Goal: Task Accomplishment & Management: Use online tool/utility

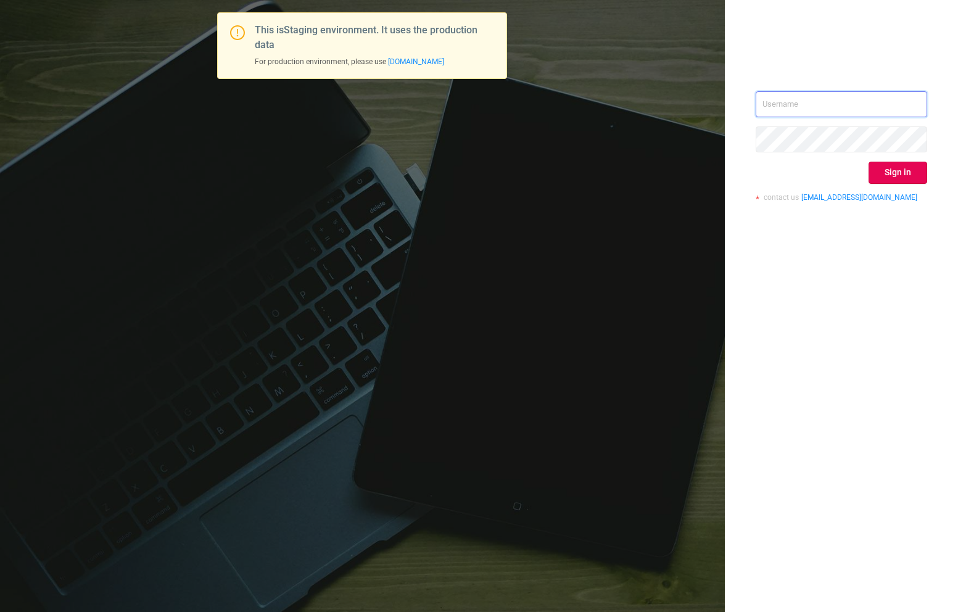
click at [863, 112] on input "text" at bounding box center [840, 104] width 171 height 26
type input "[EMAIL_ADDRESS][DOMAIN_NAME]"
click at [916, 175] on button "Sign in" at bounding box center [897, 173] width 59 height 22
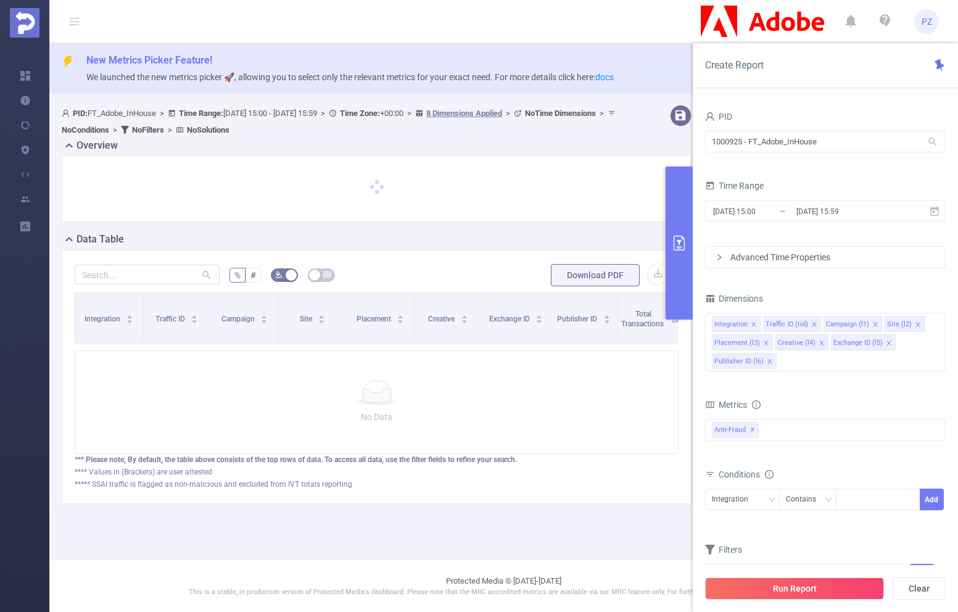
click at [848, 145] on input "1000925 - FT_Adobe_InHouse" at bounding box center [825, 142] width 241 height 22
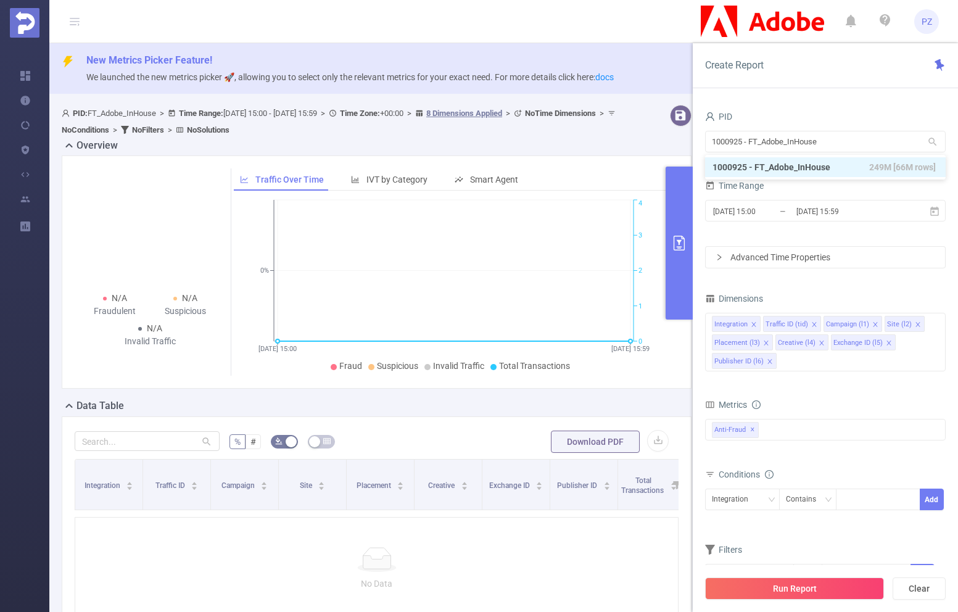
type input "t"
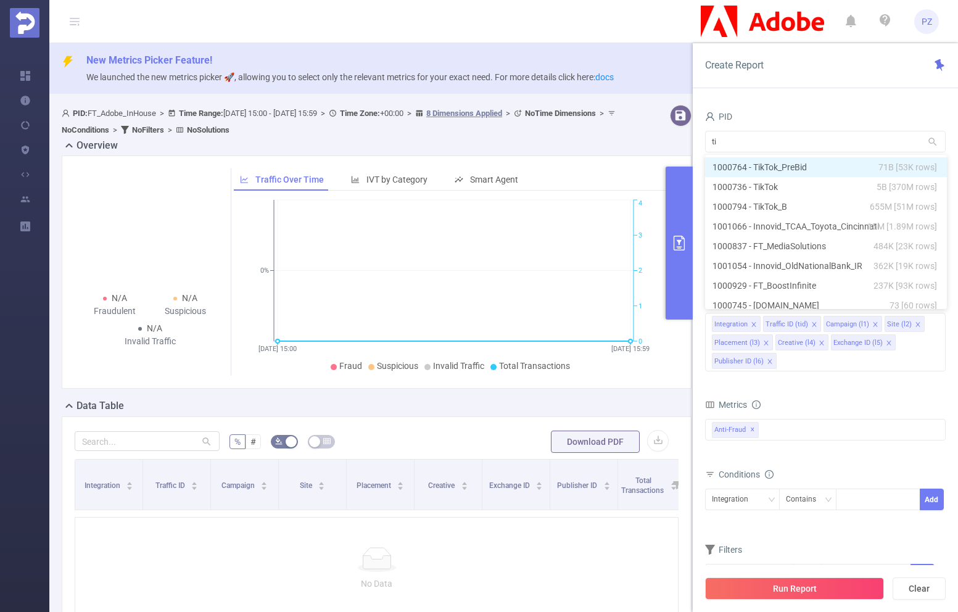
type input "tik"
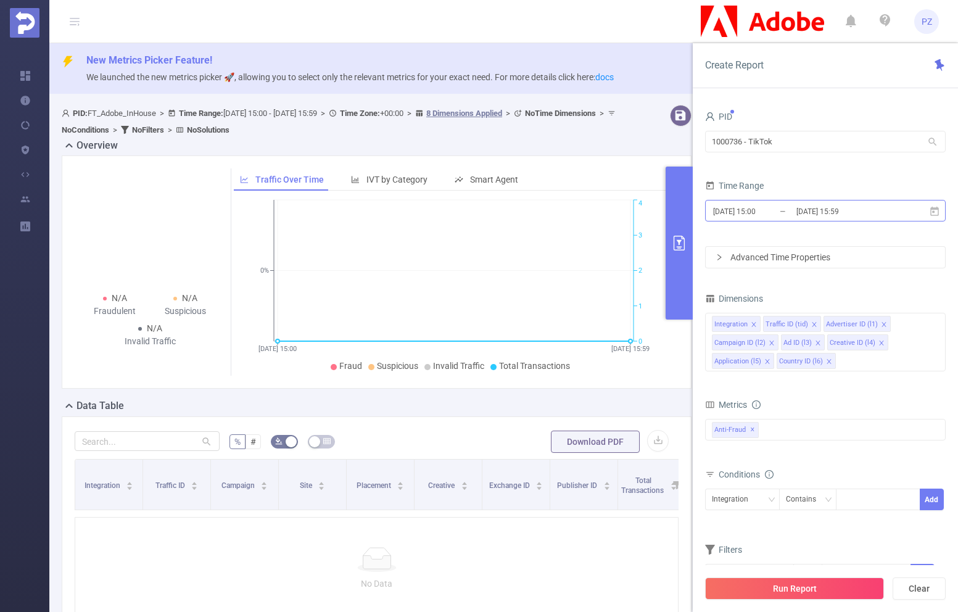
click at [834, 212] on input "[DATE] 15:59" at bounding box center [845, 211] width 100 height 17
click at [755, 170] on form "PID 1000736 - TikTok 1000736 - TikTok Time Range [DATE] 15:00 _ [DATE] 15:59 Ad…" at bounding box center [825, 188] width 241 height 160
click at [746, 207] on input "[DATE] 15:00" at bounding box center [762, 211] width 100 height 17
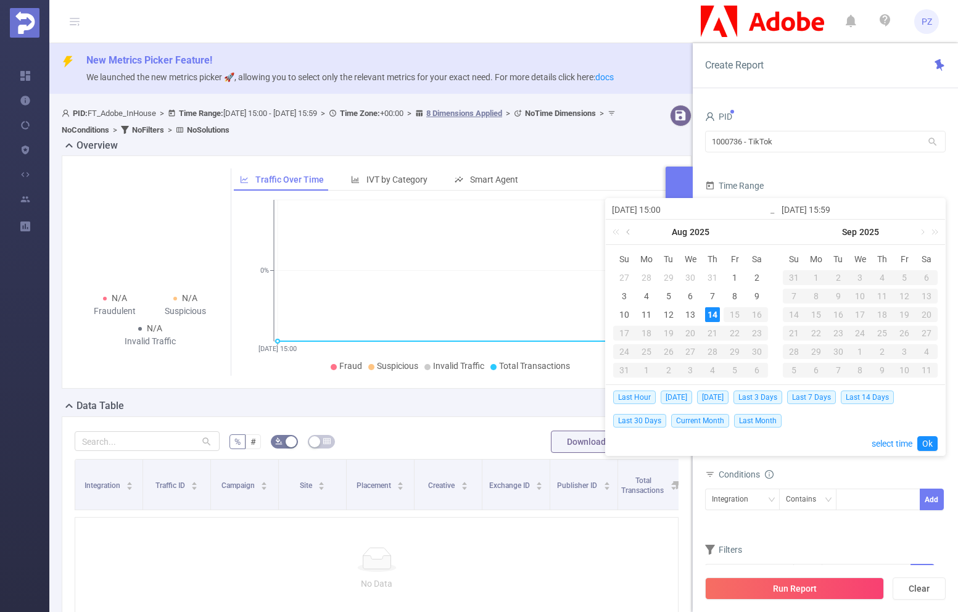
click at [631, 233] on link at bounding box center [628, 232] width 11 height 25
click at [751, 179] on div "Time Range" at bounding box center [825, 187] width 241 height 20
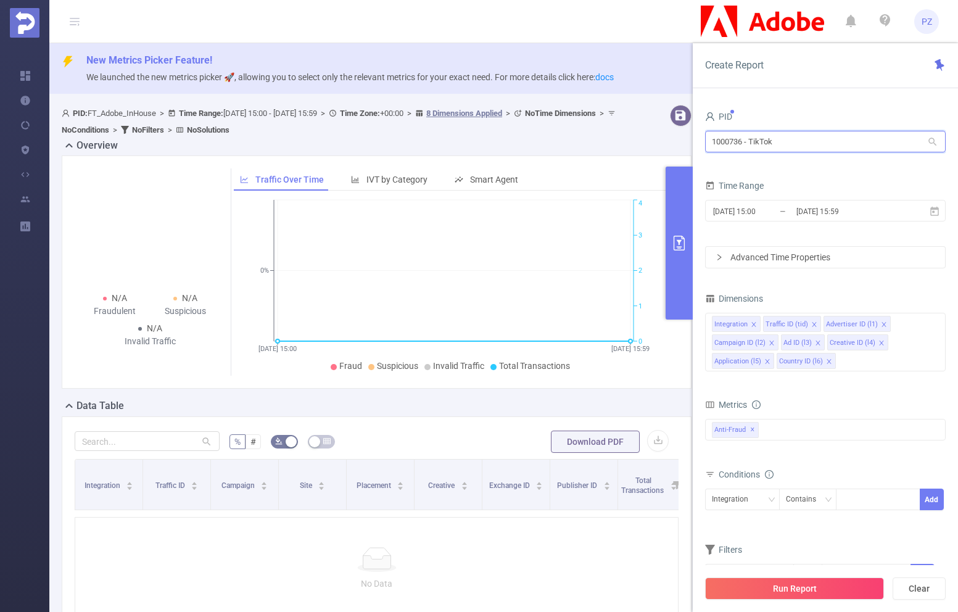
click at [836, 146] on input "1000736 - TikTok" at bounding box center [825, 142] width 241 height 22
click at [829, 144] on input "1000736 - TikTok" at bounding box center [825, 142] width 241 height 22
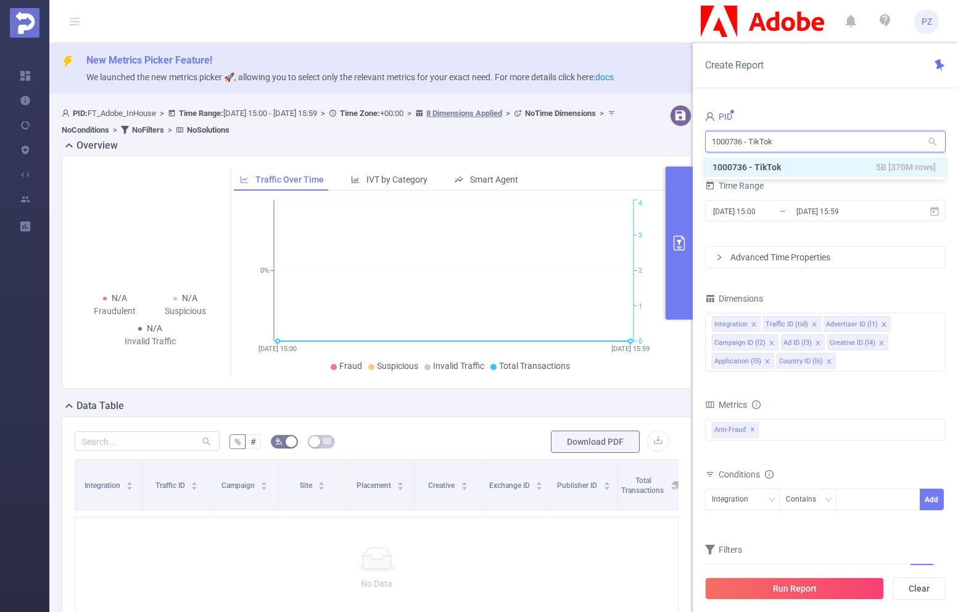
click at [829, 145] on input "1000736 - TikTok" at bounding box center [825, 142] width 241 height 22
click at [816, 140] on input "1000736 - TikTok" at bounding box center [825, 142] width 241 height 22
click at [821, 197] on div "[DATE] 15:00 _ [DATE] 15:59" at bounding box center [825, 211] width 241 height 29
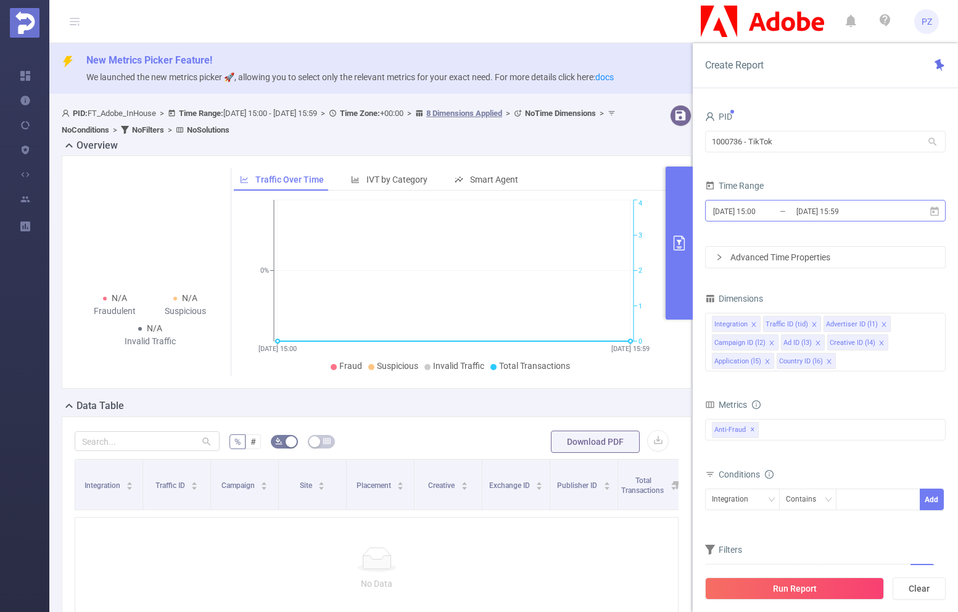
click at [821, 211] on input "[DATE] 15:59" at bounding box center [845, 211] width 100 height 17
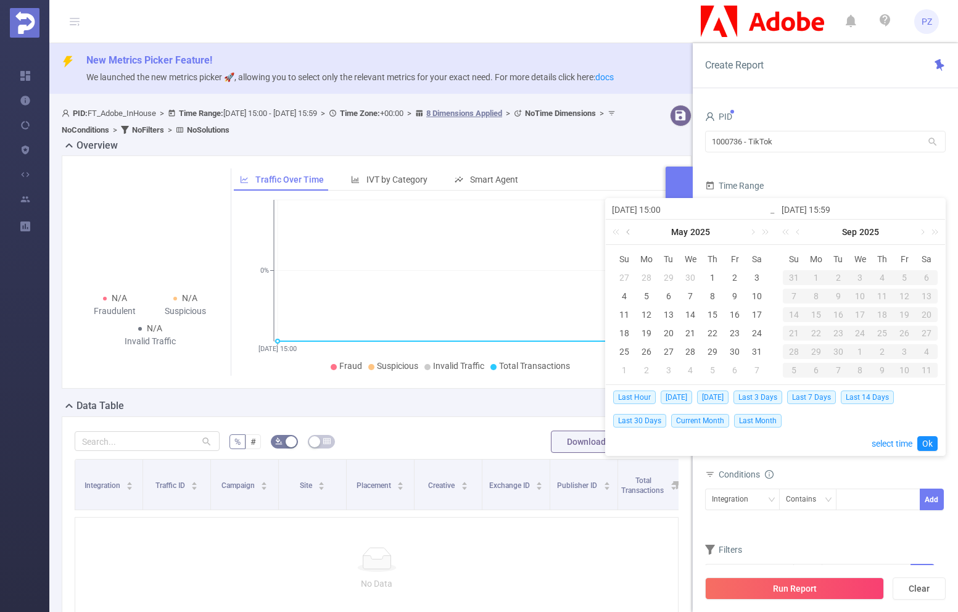
click at [630, 234] on link at bounding box center [628, 232] width 11 height 25
click at [777, 169] on form "PID 1000736 - TikTok 1000736 - TikTok Time Range [DATE] 15:00 _ [DATE] 15:59 Ad…" at bounding box center [825, 188] width 241 height 160
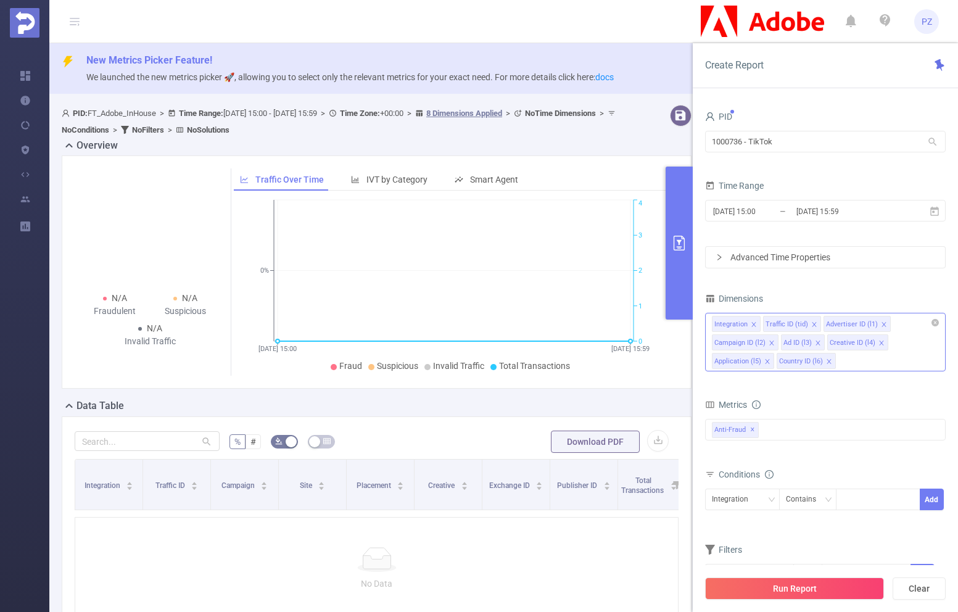
click at [919, 338] on div "Integration Traffic ID (tid) Advertiser ID (l1) Campaign ID (l2) Ad ID (l3) Cre…" at bounding box center [825, 342] width 241 height 59
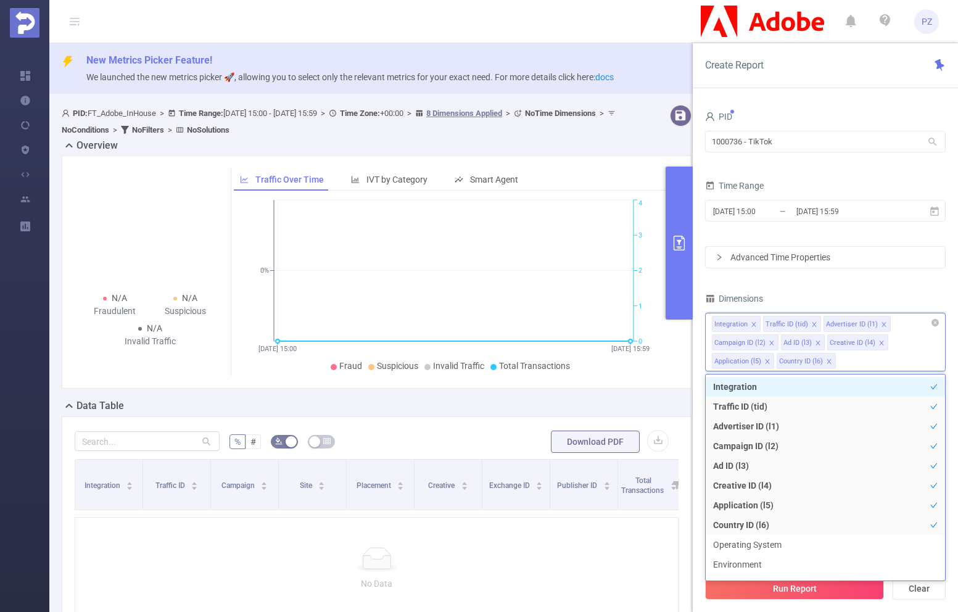
click at [941, 317] on div "Integration Traffic ID (tid) Advertiser ID (l1) Campaign ID (l2) Ad ID (l3) Cre…" at bounding box center [825, 342] width 241 height 59
click at [940, 317] on div "Integration Traffic ID (tid) Advertiser ID (l1) Campaign ID (l2) Ad ID (l3) Cre…" at bounding box center [825, 342] width 241 height 59
click at [937, 318] on div "Integration Traffic ID (tid) Advertiser ID (l1) Campaign ID (l2) Ad ID (l3) Cre…" at bounding box center [825, 323] width 227 height 20
click at [937, 321] on icon "icon: close-circle" at bounding box center [934, 322] width 7 height 7
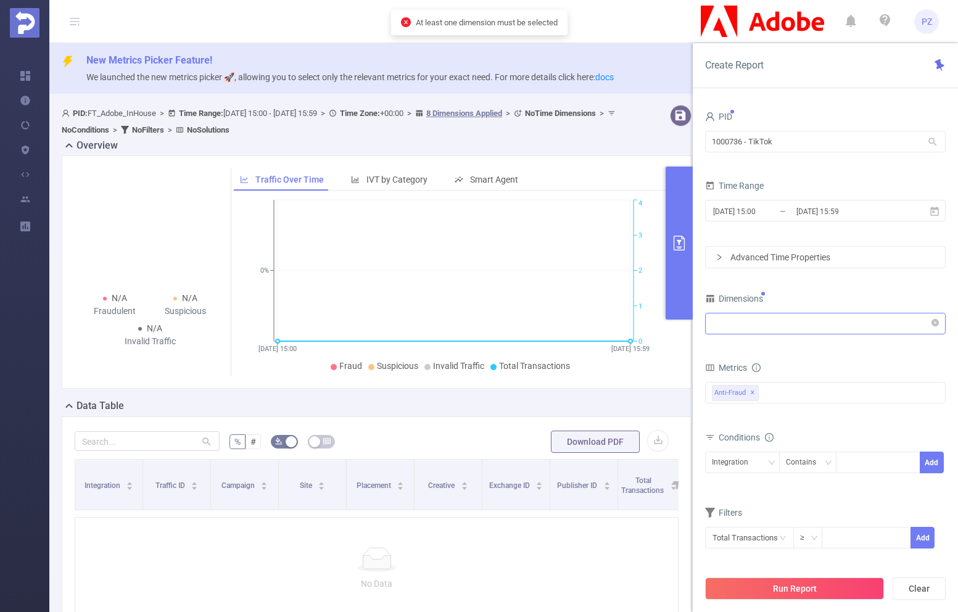
click at [899, 334] on div "Integration" at bounding box center [825, 324] width 241 height 29
click at [894, 326] on div "Integration" at bounding box center [825, 323] width 227 height 20
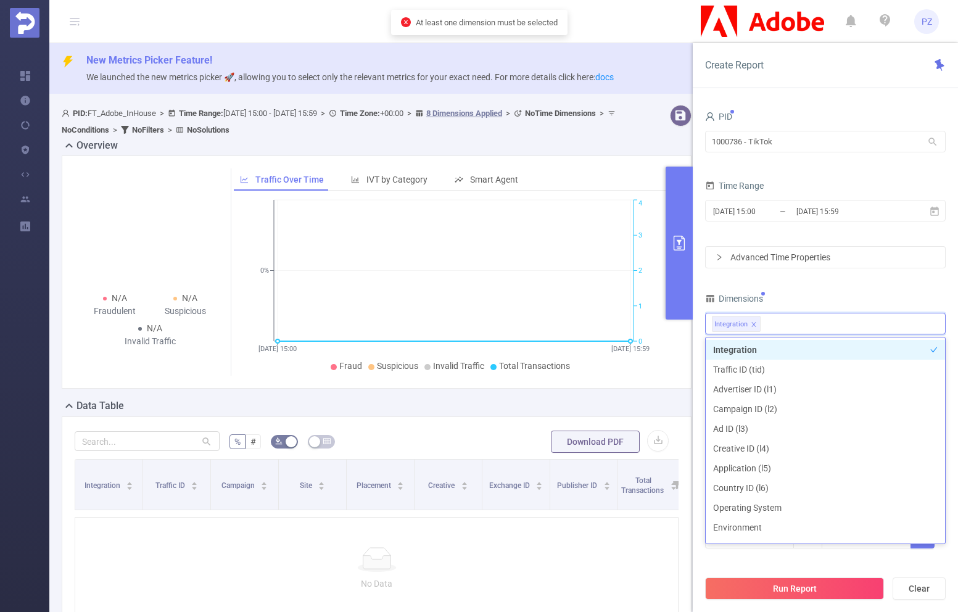
click at [874, 305] on div "Dimensions" at bounding box center [825, 300] width 241 height 20
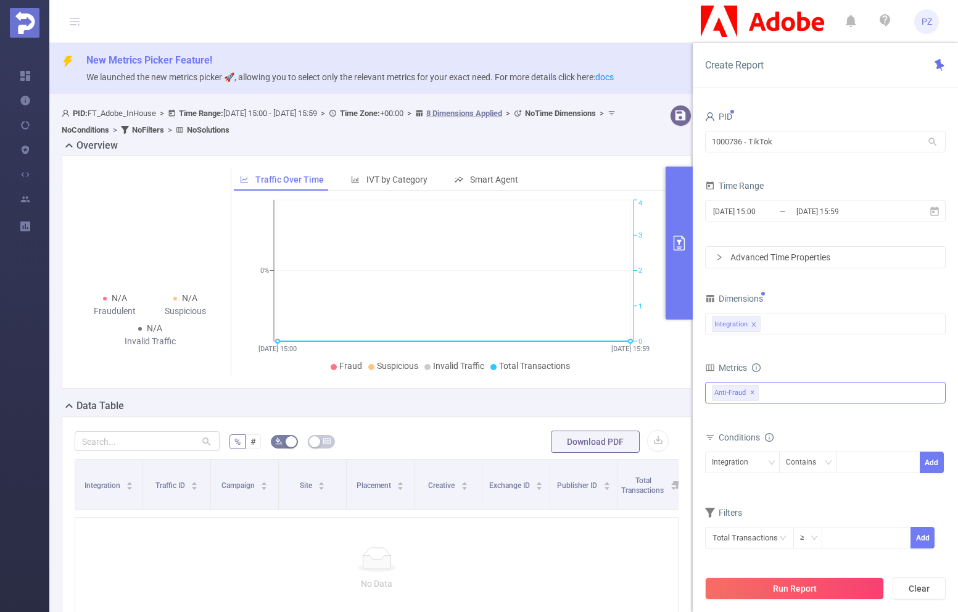
click at [778, 386] on div "Anti-Fraud ✕" at bounding box center [825, 393] width 241 height 22
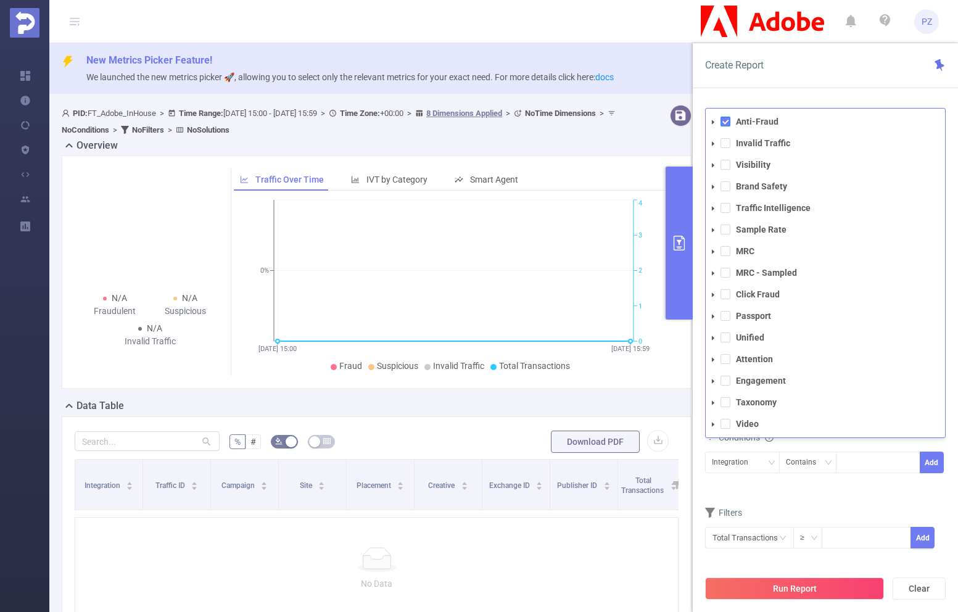
click at [729, 122] on span at bounding box center [725, 122] width 10 height 10
click at [729, 144] on span at bounding box center [725, 143] width 10 height 10
click at [770, 103] on div "PID 1000736 - TikTok 1000736 - TikTok Time Range [DATE] 15:00 _ [DATE] 15:59 Ad…" at bounding box center [825, 365] width 265 height 538
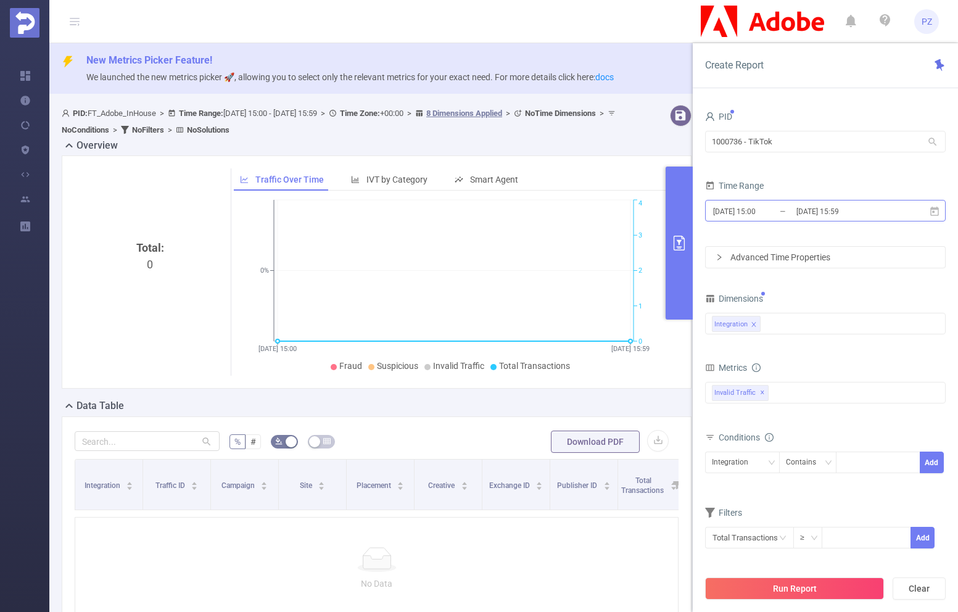
click at [783, 212] on input "[DATE] 15:00" at bounding box center [762, 211] width 100 height 17
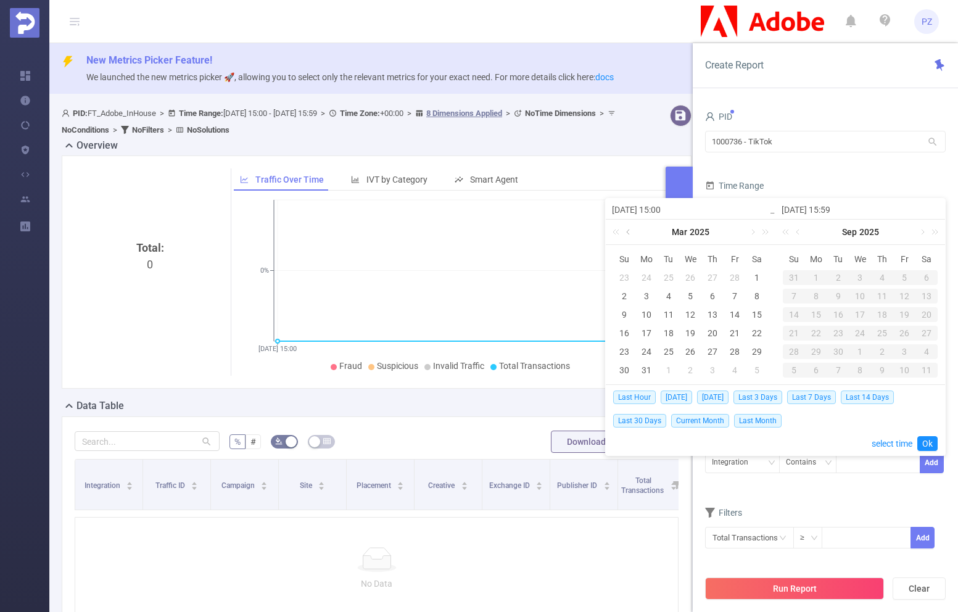
click at [628, 233] on link at bounding box center [628, 232] width 11 height 25
click at [749, 233] on link at bounding box center [751, 232] width 11 height 25
click at [685, 277] on div "1" at bounding box center [690, 277] width 15 height 15
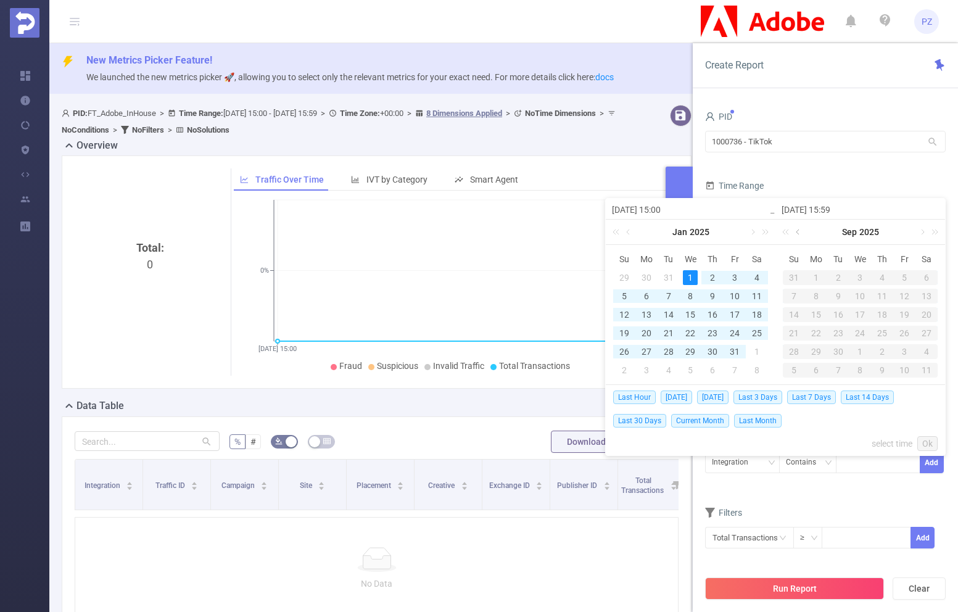
click at [801, 231] on link at bounding box center [798, 232] width 11 height 25
click at [902, 278] on div "1" at bounding box center [904, 277] width 15 height 15
type input "[DATE] 15:00"
type input "[DATE] 15:59"
type input "[DATE] 15:00"
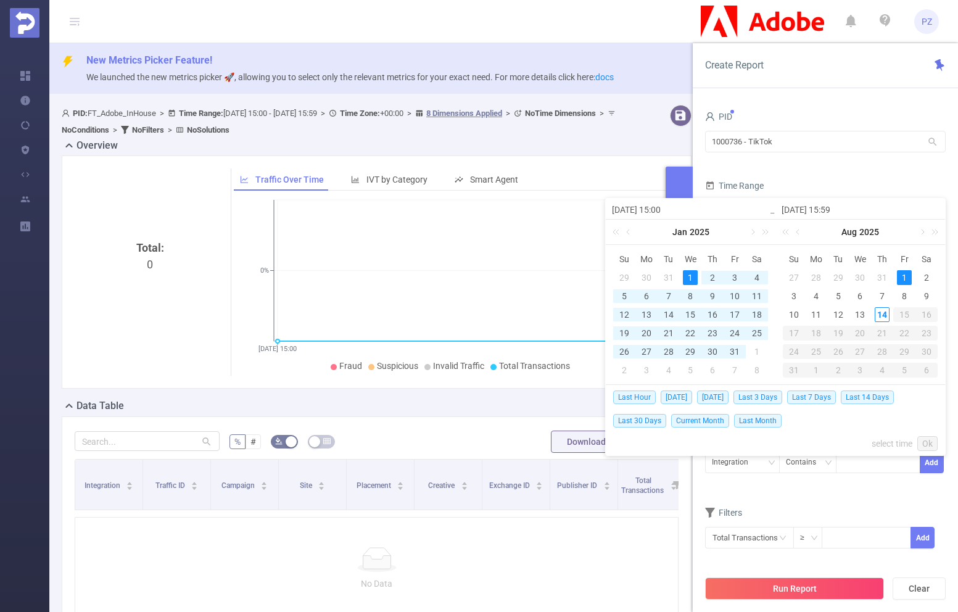
type input "[DATE] 15:59"
click at [928, 438] on link "Ok" at bounding box center [927, 443] width 20 height 15
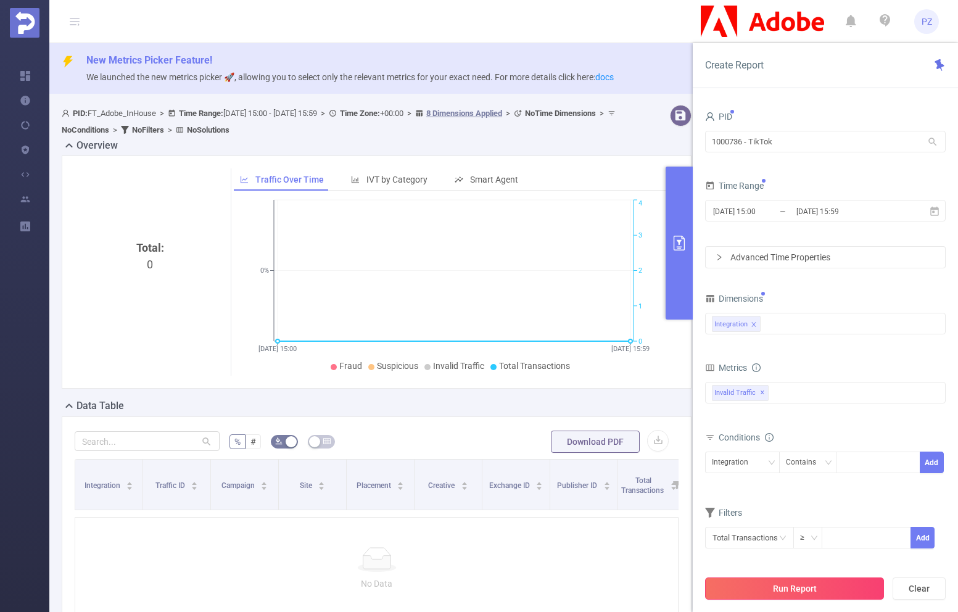
click at [841, 584] on button "Run Report" at bounding box center [794, 588] width 179 height 22
